Goal: Book appointment/travel/reservation

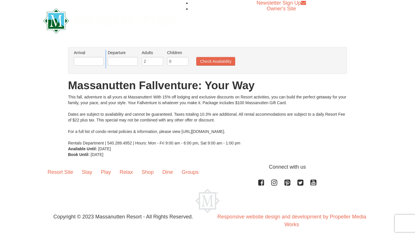
click at [105, 63] on ul "Arrival Please format dates MM/DD/YYYY Please format dates MM/DD/YYYY Departure…" at bounding box center [204, 59] width 264 height 19
click at [95, 63] on input "text" at bounding box center [89, 61] width 30 height 9
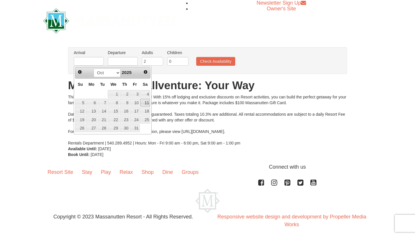
click at [143, 101] on link "11" at bounding box center [145, 103] width 10 height 8
type input "[DATE]"
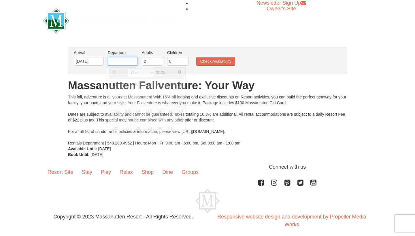
click at [117, 63] on input "text" at bounding box center [123, 61] width 30 height 9
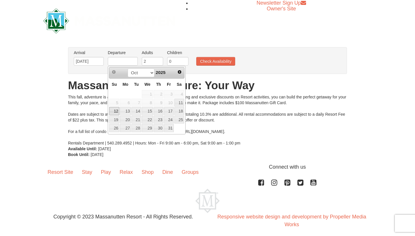
click at [115, 112] on link "12" at bounding box center [114, 111] width 10 height 8
type input "[DATE]"
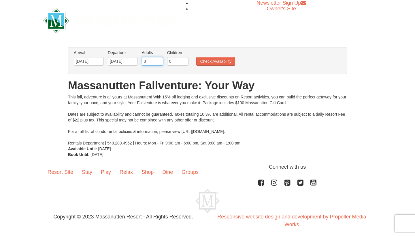
click at [159, 61] on input "3" at bounding box center [152, 61] width 21 height 9
type input "4"
click at [159, 61] on input "4" at bounding box center [152, 61] width 21 height 9
click at [207, 64] on button "Check Availability" at bounding box center [215, 61] width 39 height 9
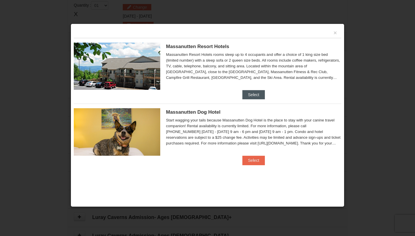
click at [251, 91] on button "Select" at bounding box center [253, 94] width 23 height 9
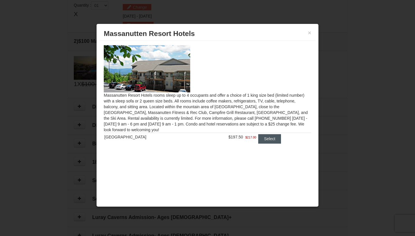
click at [264, 141] on button "Select" at bounding box center [269, 138] width 23 height 9
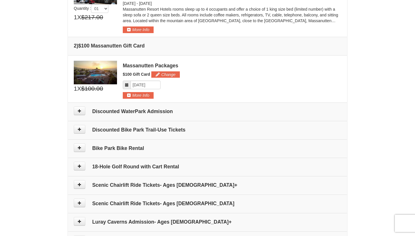
scroll to position [197, 0]
click at [136, 111] on h4 "Discounted WaterPark Admission" at bounding box center [207, 111] width 267 height 6
click at [77, 111] on button at bounding box center [80, 110] width 12 height 9
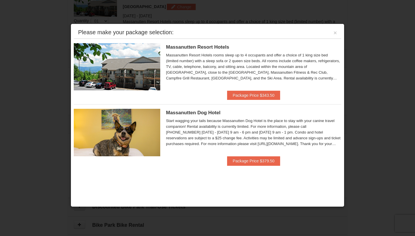
scroll to position [177, 0]
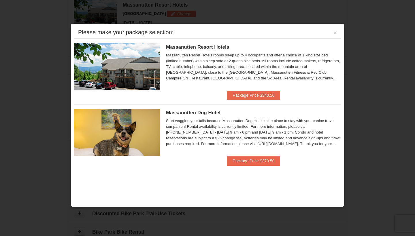
click at [337, 34] on div "Please make your package selection: ×" at bounding box center [207, 33] width 267 height 12
click at [334, 35] on button "×" at bounding box center [334, 33] width 3 height 6
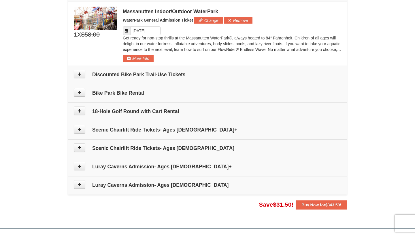
scroll to position [319, 0]
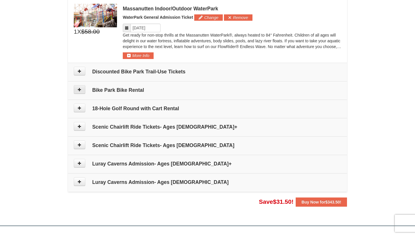
click at [78, 89] on icon at bounding box center [79, 90] width 4 height 4
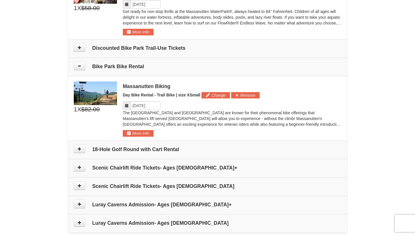
scroll to position [316, 0]
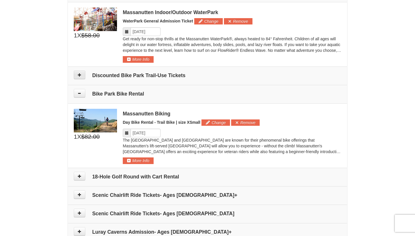
click at [79, 75] on button at bounding box center [80, 75] width 12 height 9
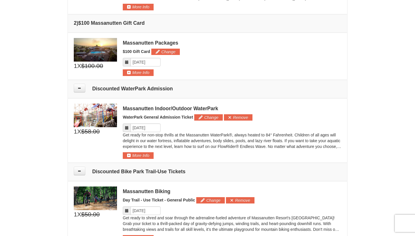
scroll to position [219, 0]
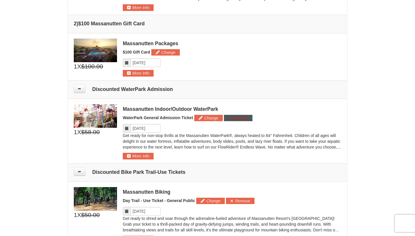
click at [235, 116] on button "Remove" at bounding box center [238, 118] width 28 height 6
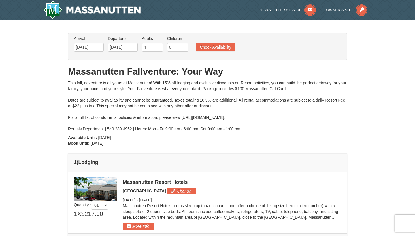
scroll to position [0, 0]
